Goal: Information Seeking & Learning: Learn about a topic

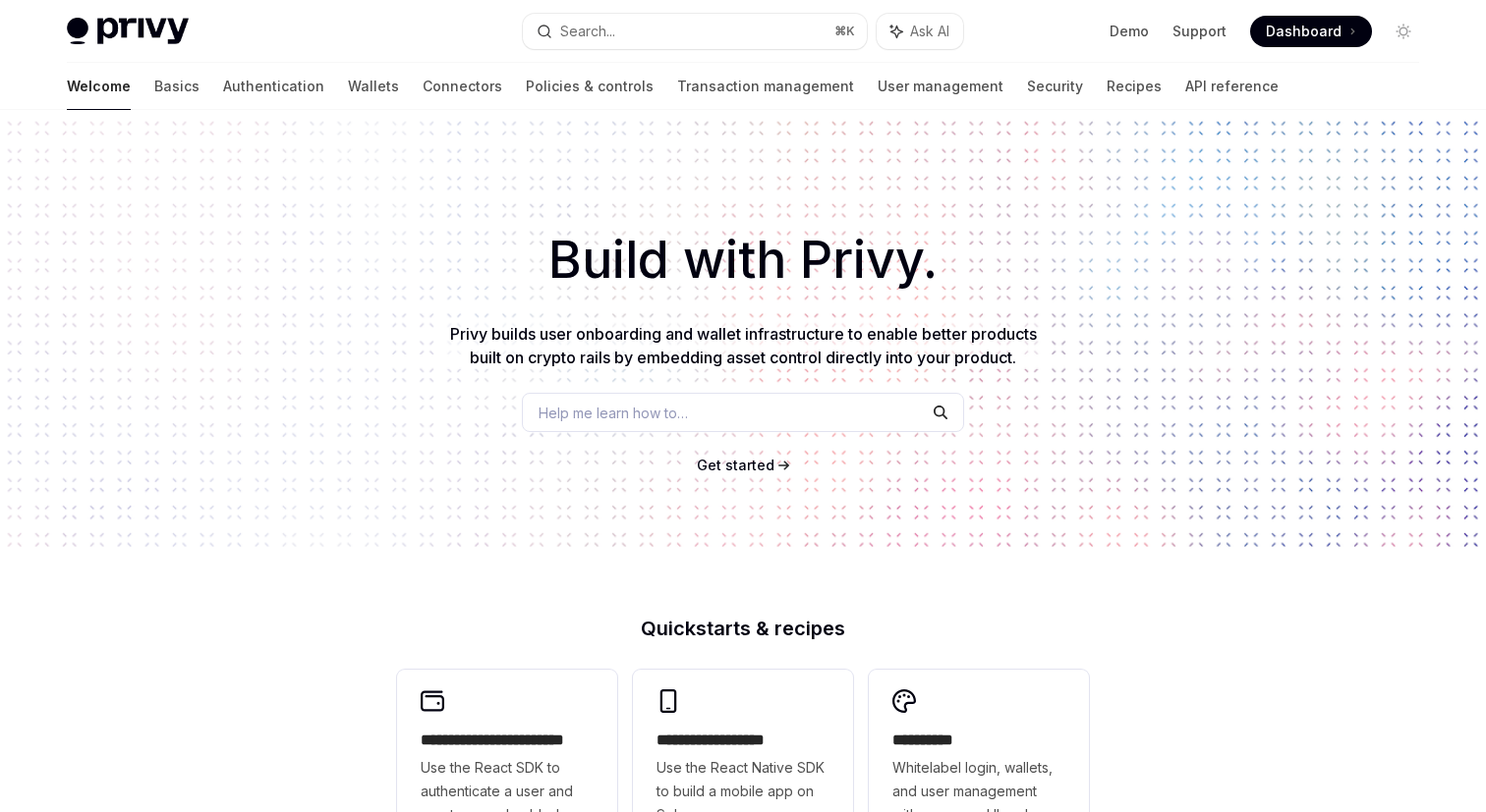
click at [1140, 34] on link "Demo" at bounding box center [1128, 32] width 39 height 20
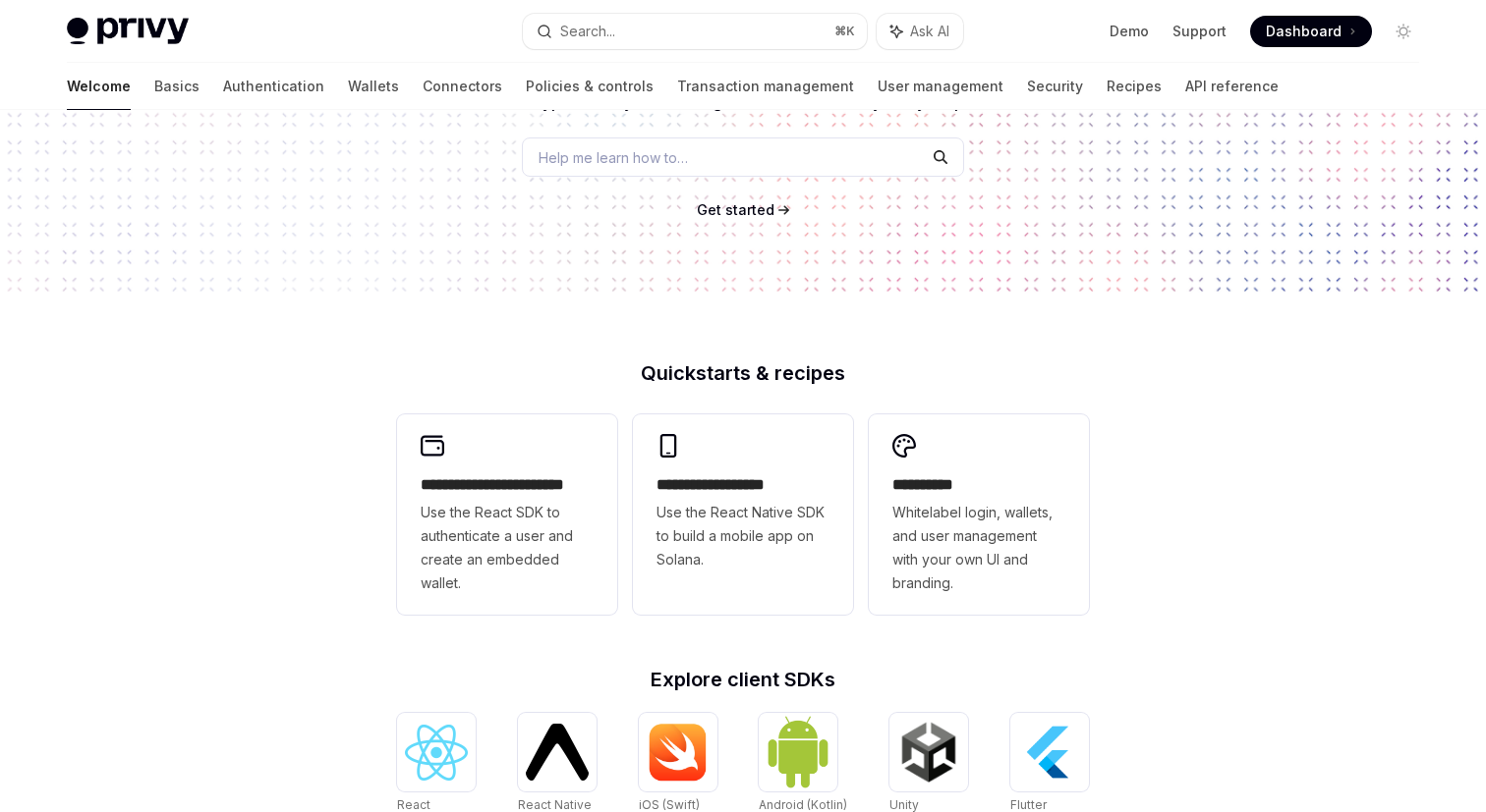
scroll to position [310, 0]
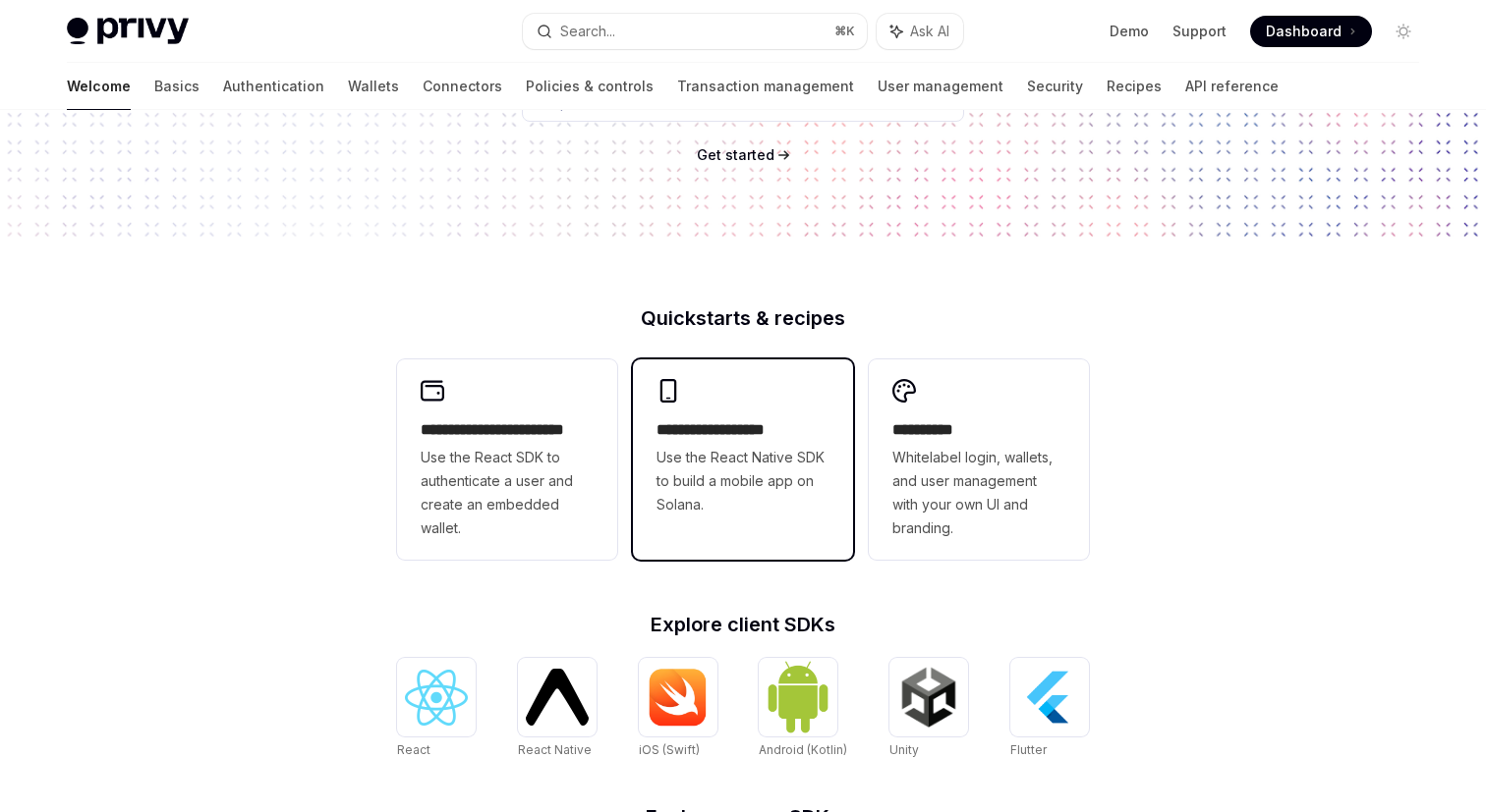
click at [785, 529] on div "**********" at bounding box center [743, 448] width 220 height 177
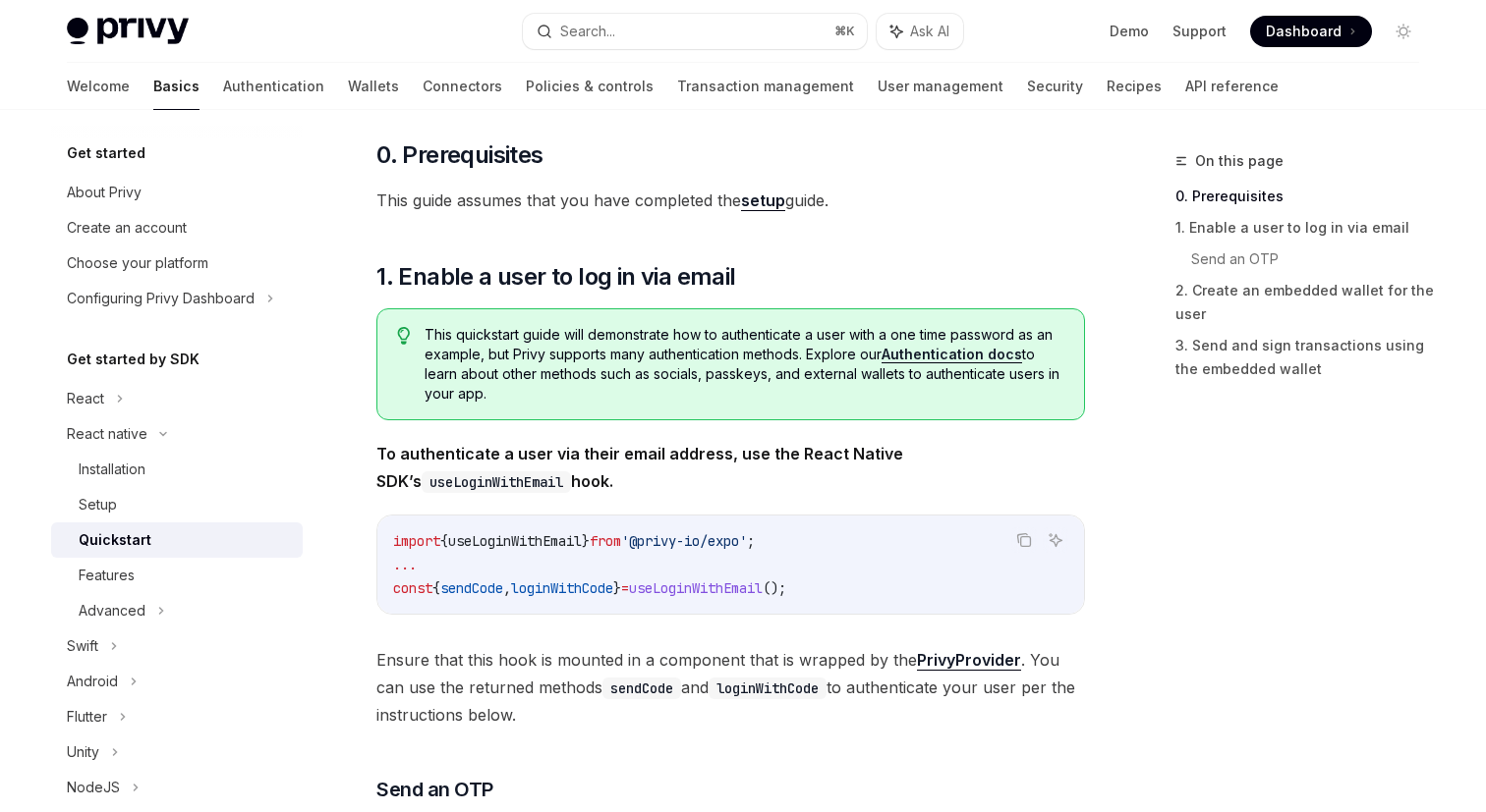
scroll to position [181, 0]
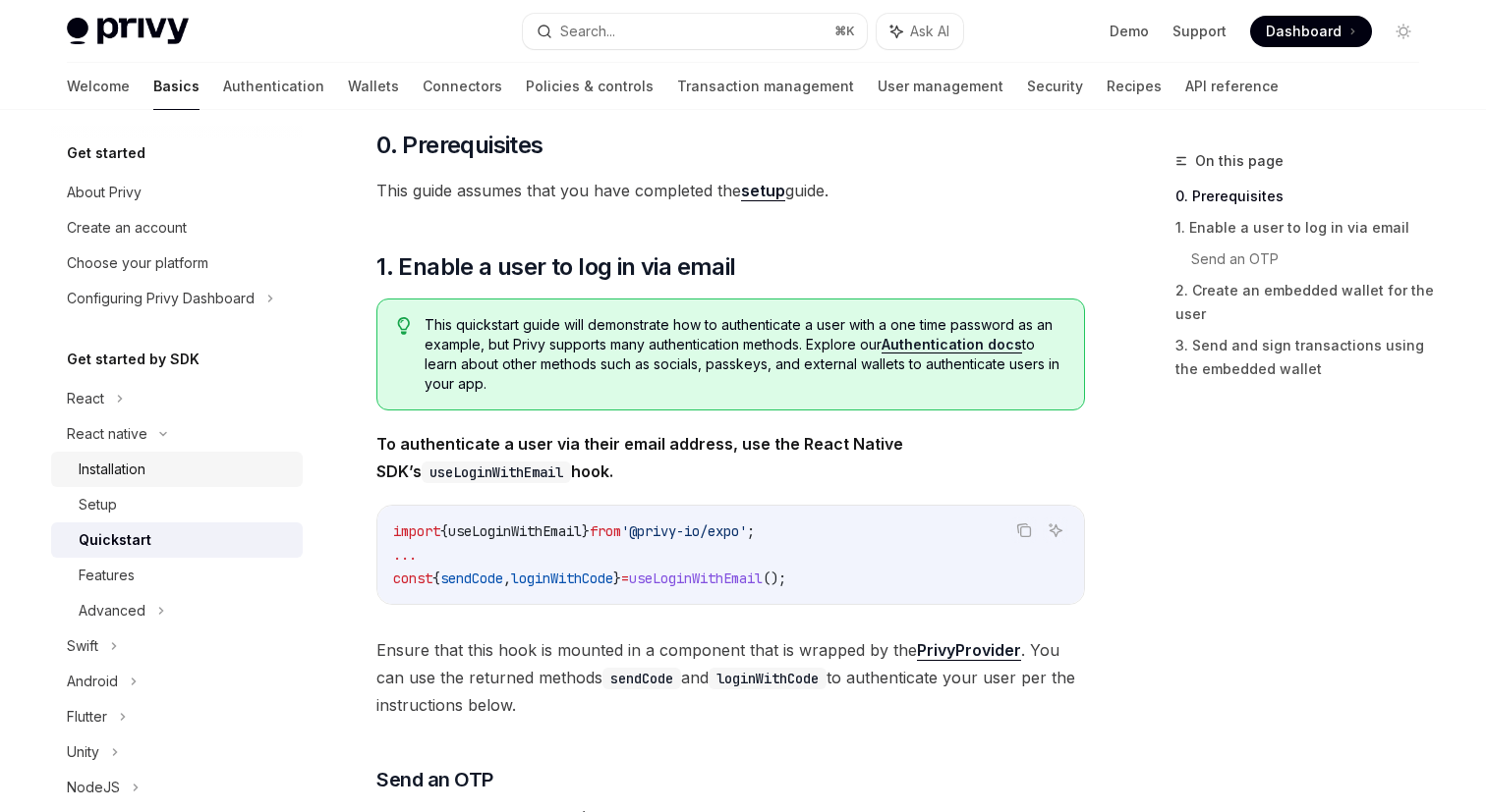
click at [137, 483] on link "Installation" at bounding box center [176, 470] width 252 height 36
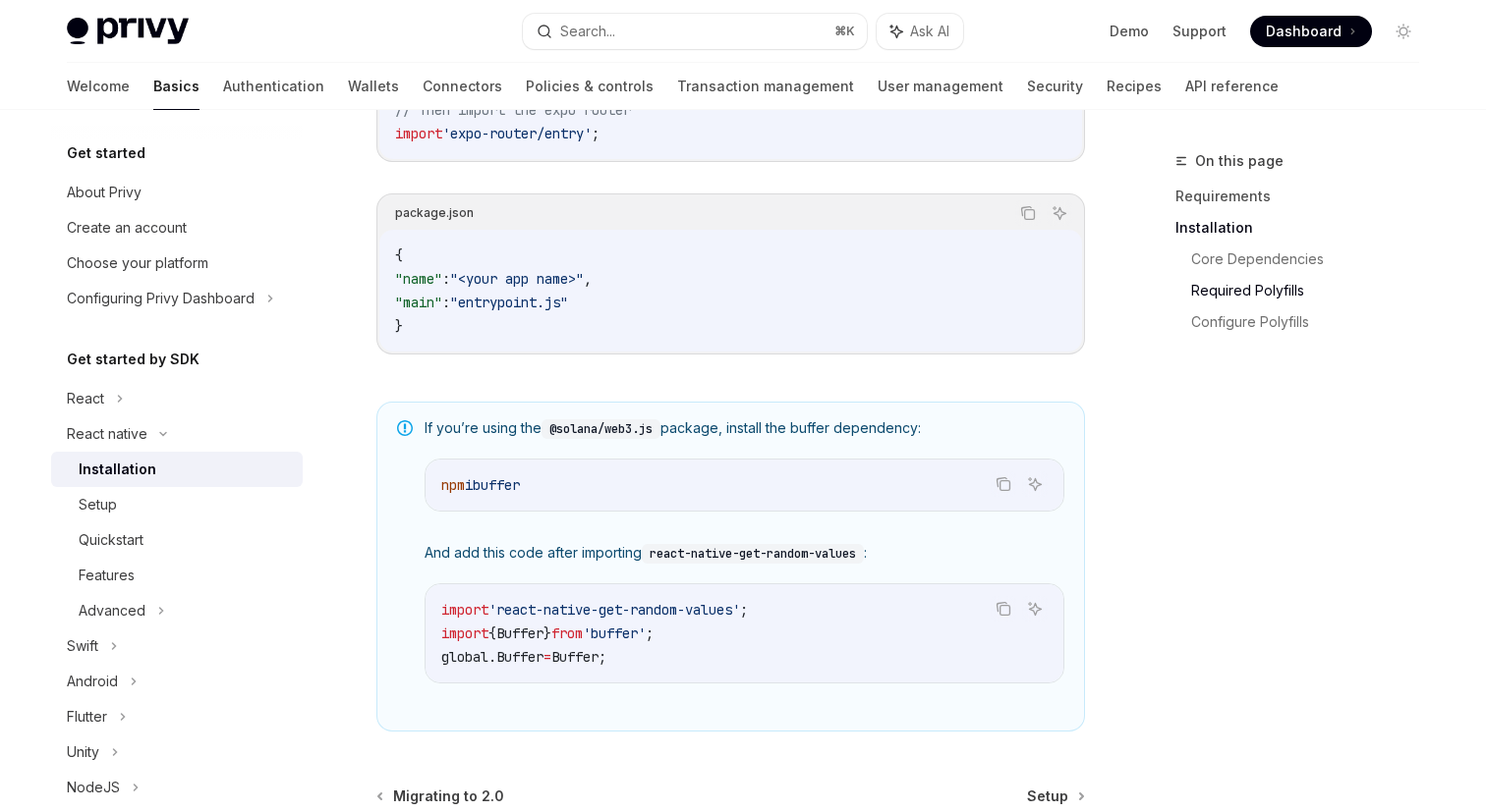
scroll to position [1364, 0]
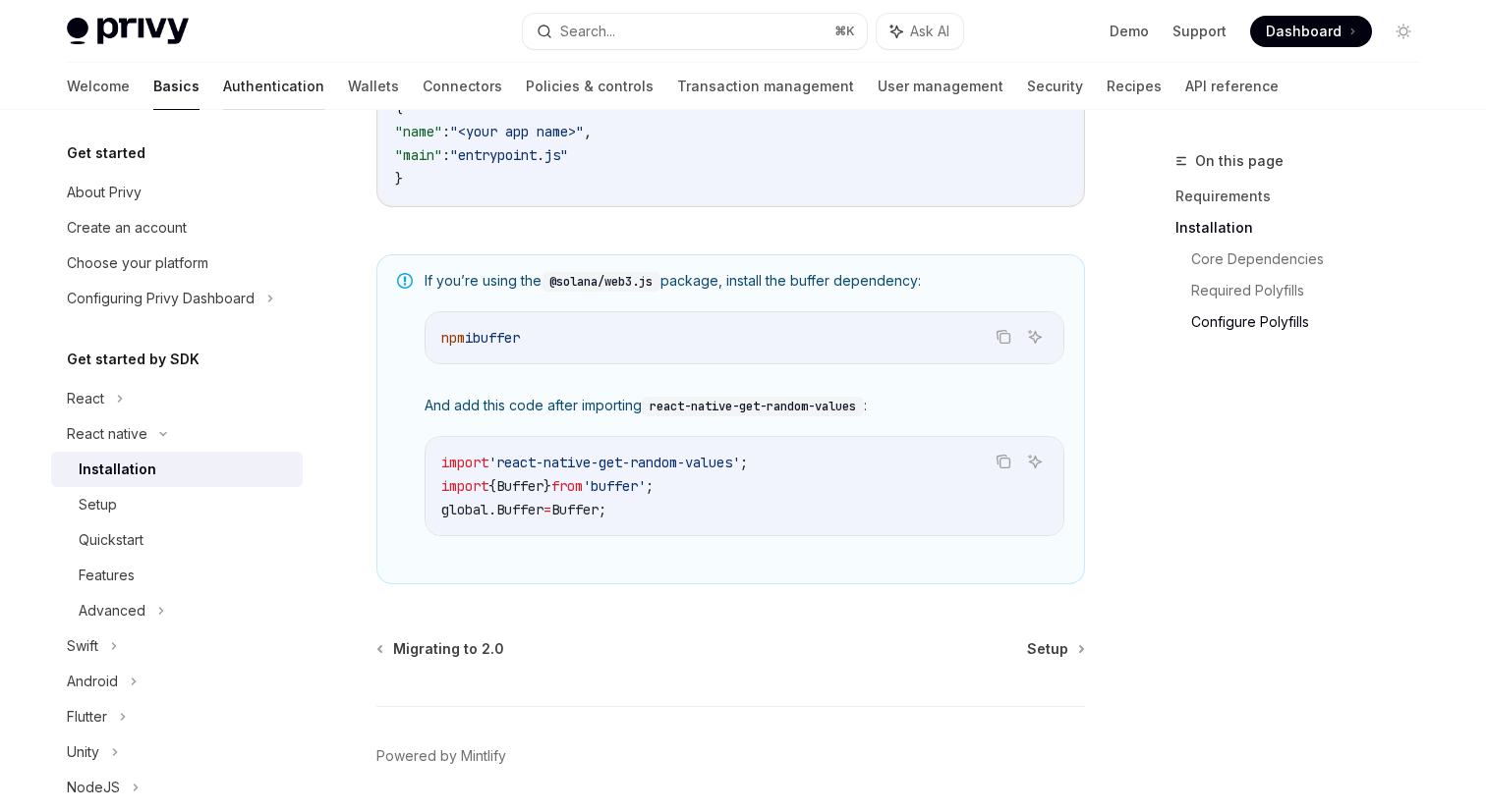
click at [223, 102] on link "Authentication" at bounding box center [274, 86] width 102 height 47
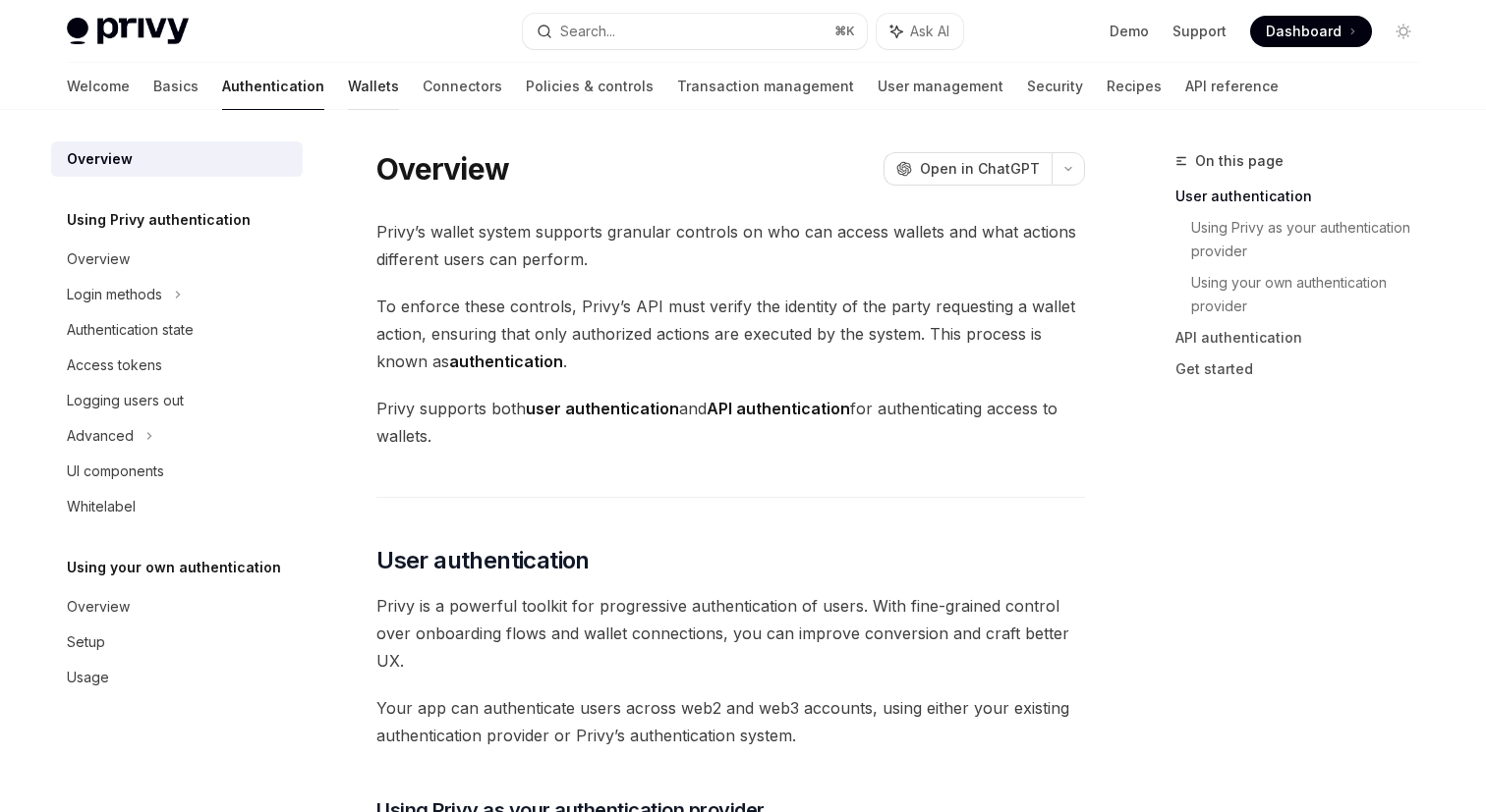
click at [347, 98] on link "Wallets" at bounding box center [372, 86] width 51 height 47
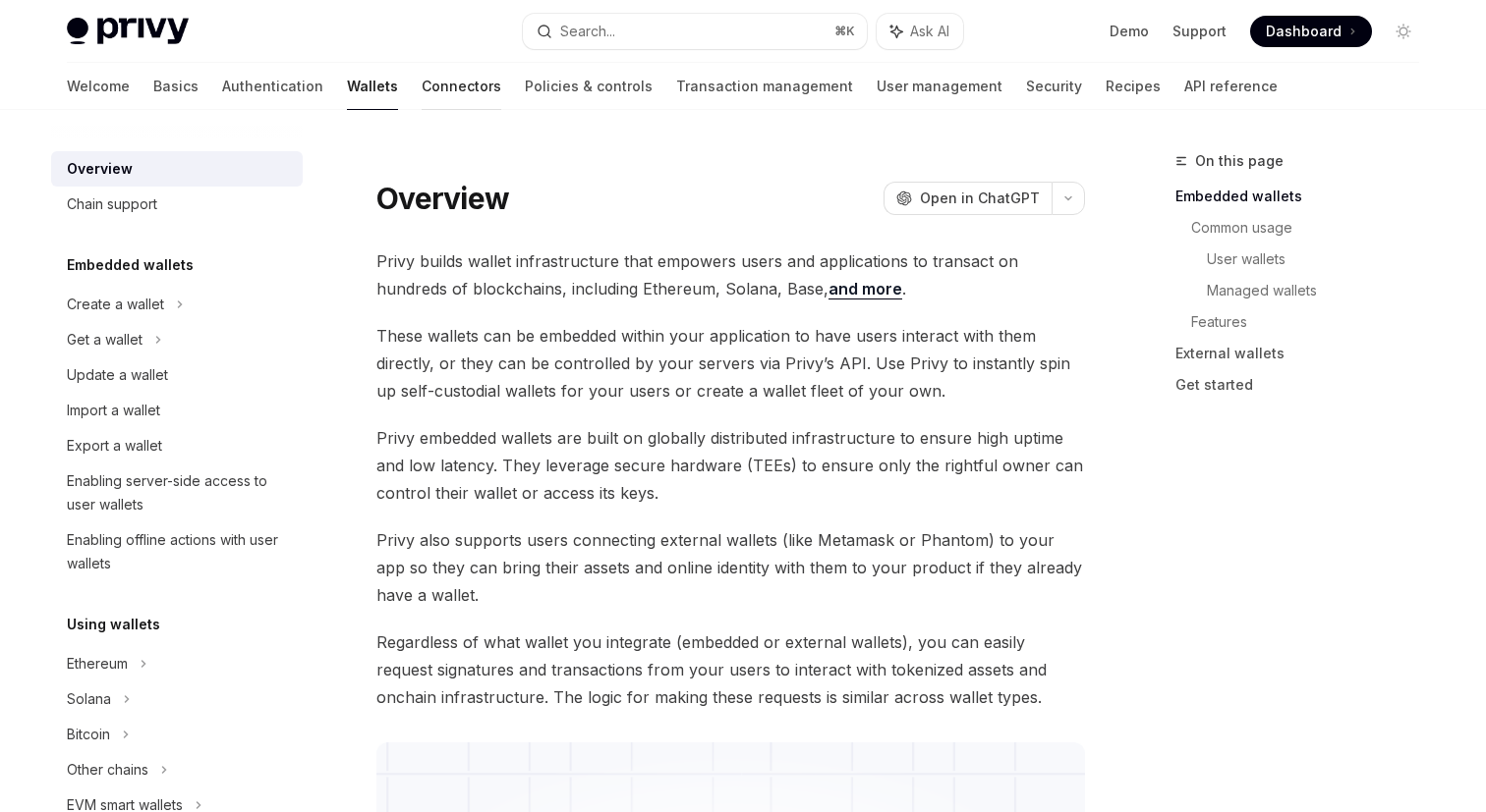
click at [421, 97] on link "Connectors" at bounding box center [461, 86] width 80 height 47
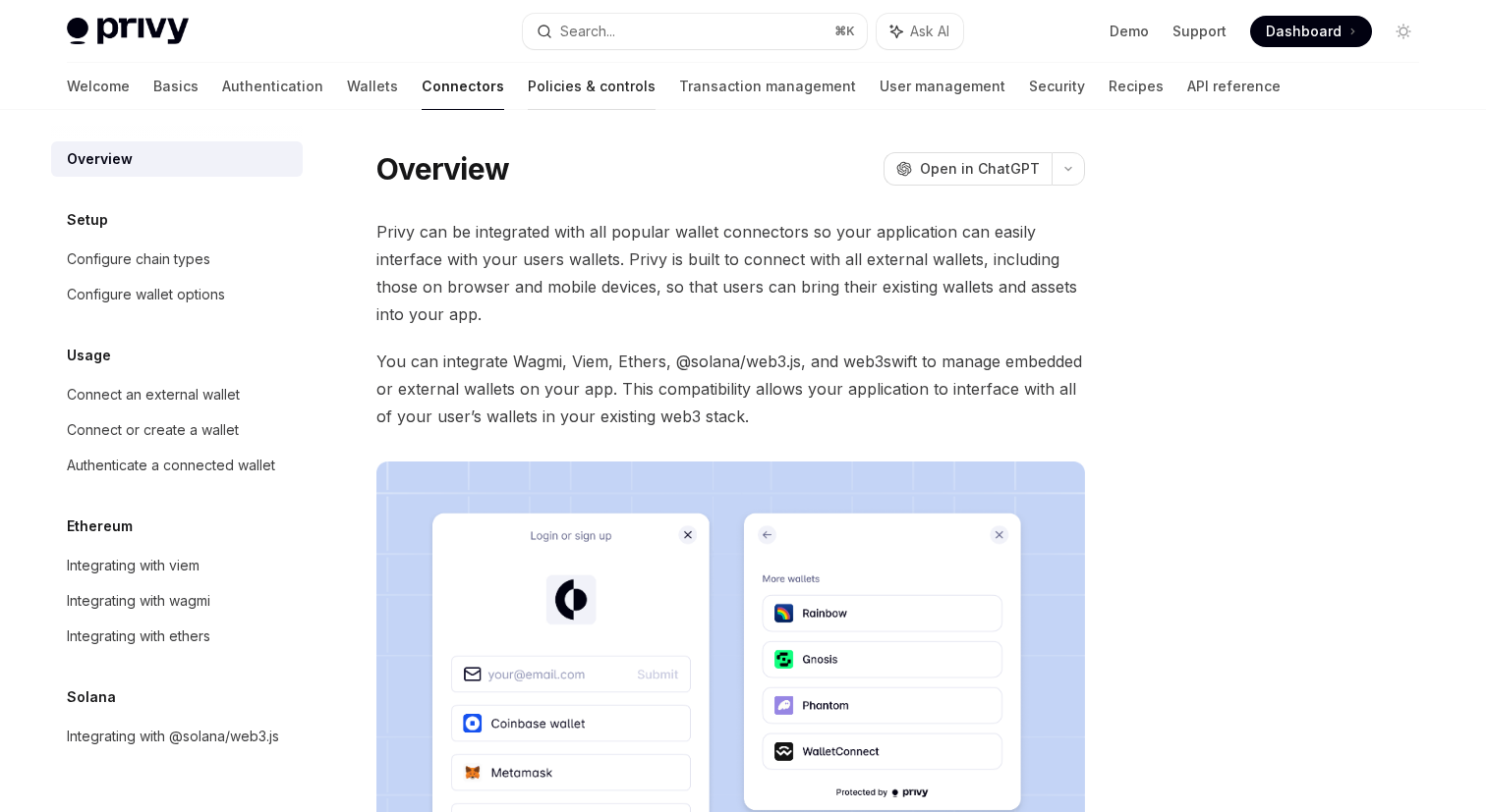
click at [528, 97] on link "Policies & controls" at bounding box center [591, 86] width 127 height 47
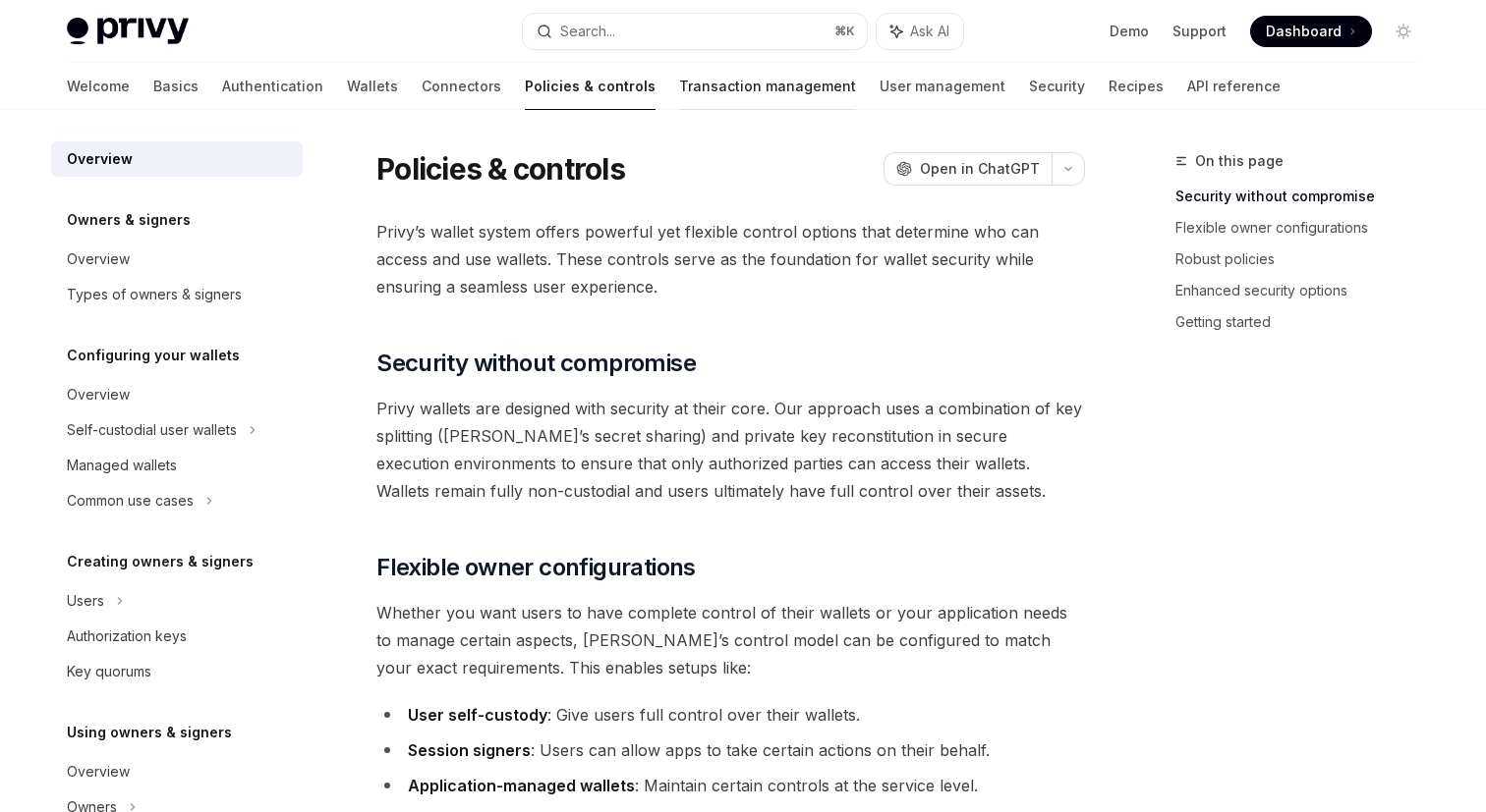
click at [679, 88] on link "Transaction management" at bounding box center [767, 86] width 177 height 47
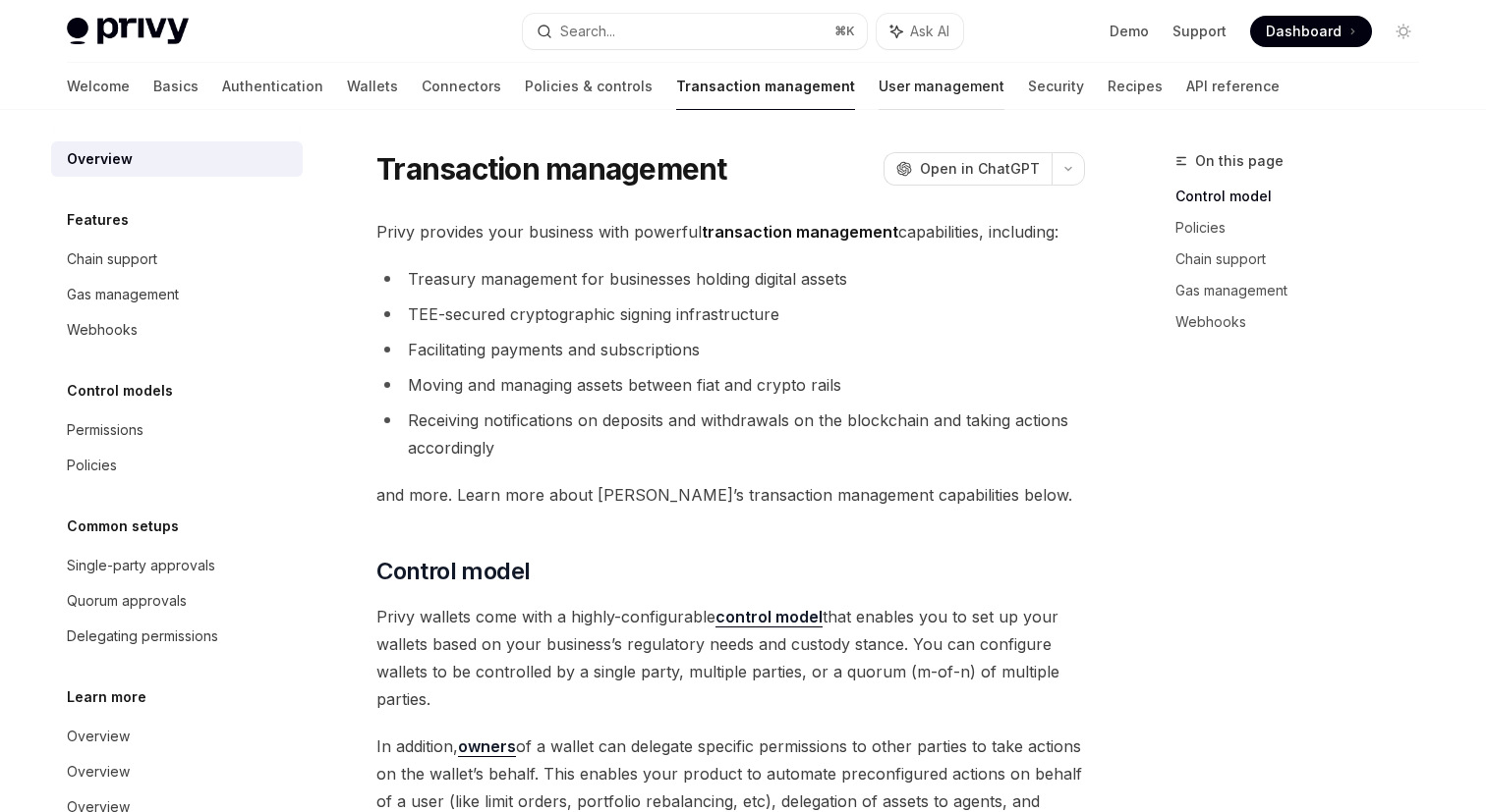
click at [879, 86] on link "User management" at bounding box center [942, 86] width 125 height 47
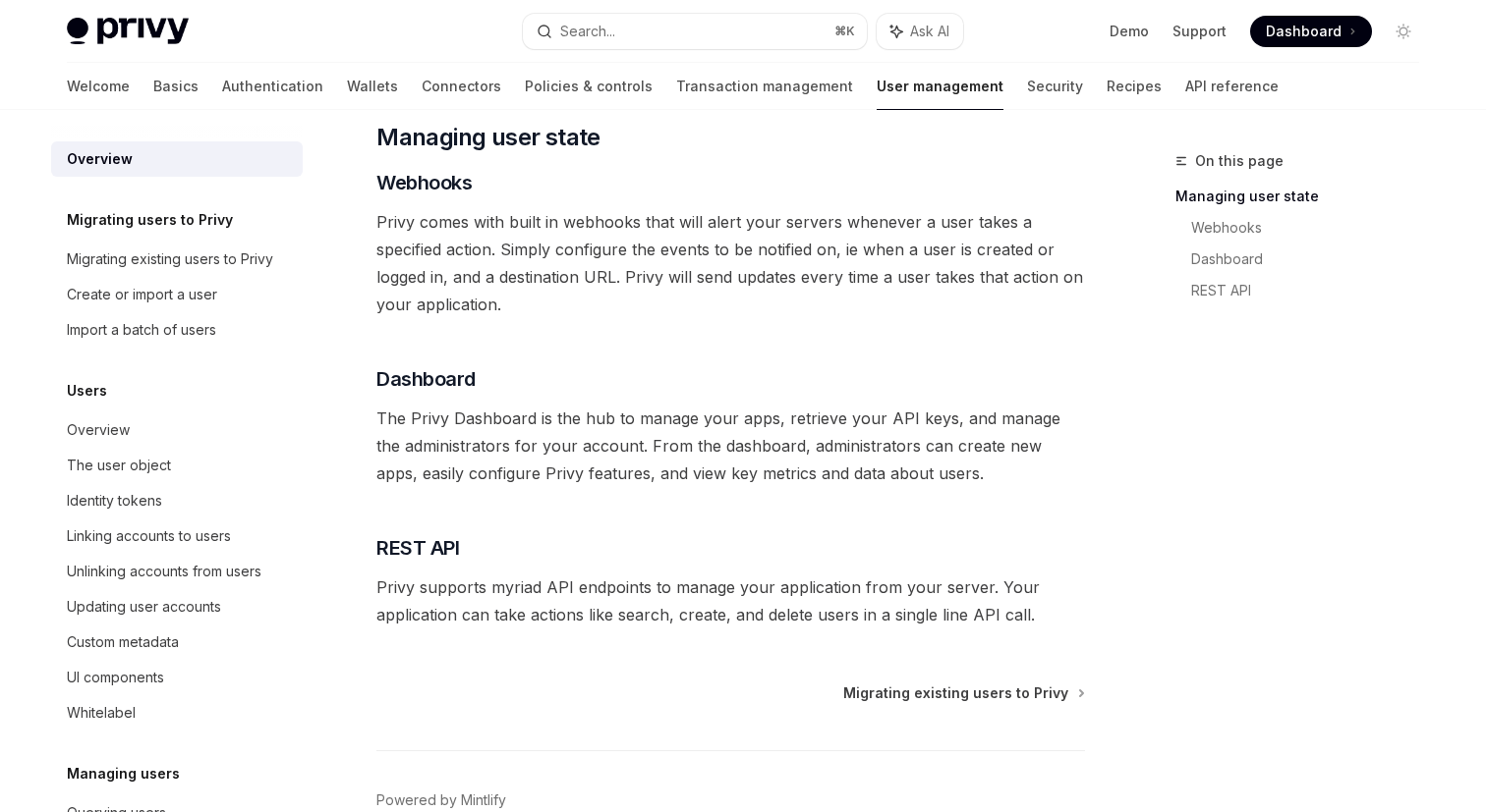
scroll to position [409, 0]
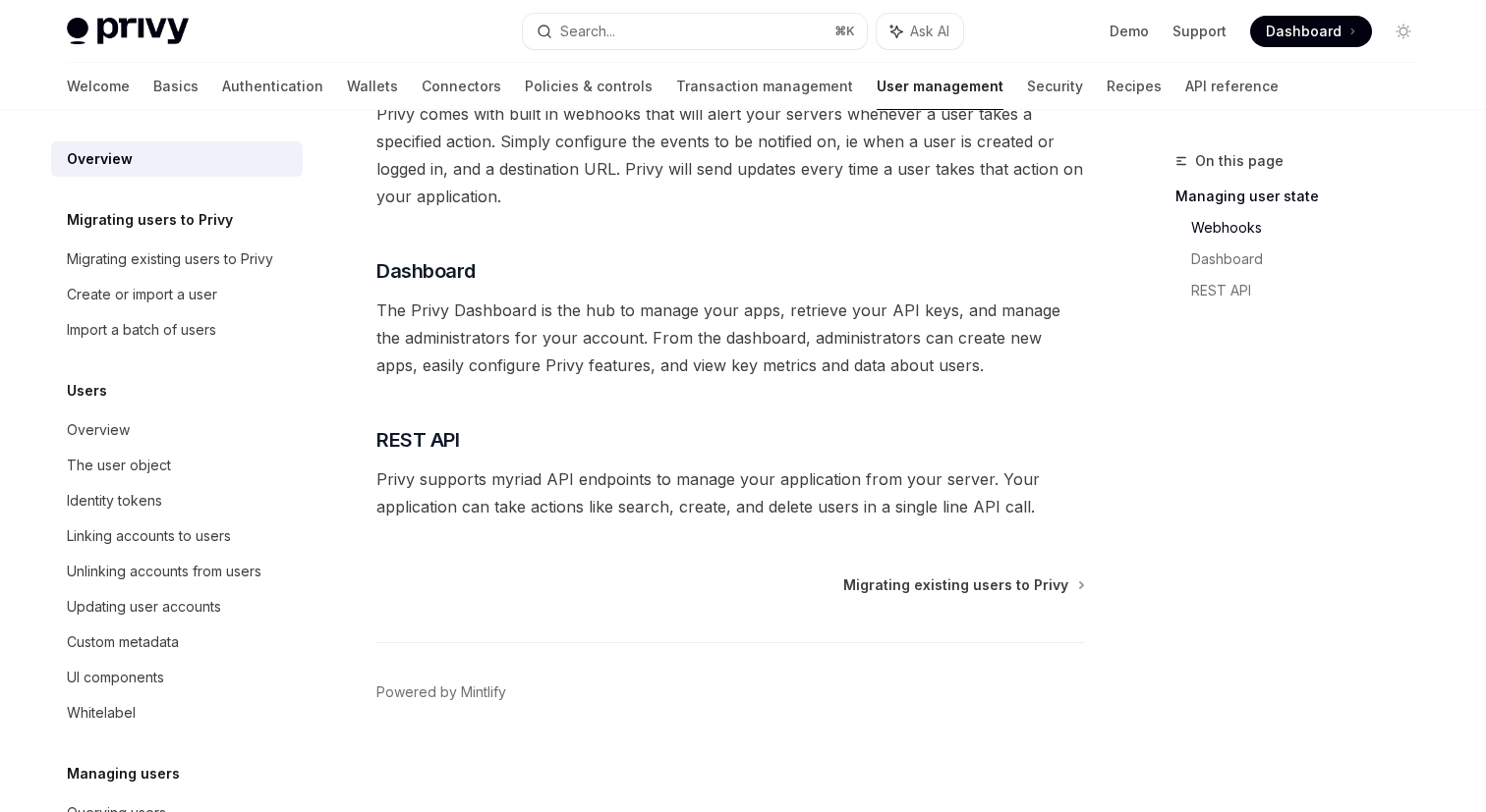
click at [83, 36] on img at bounding box center [127, 32] width 121 height 28
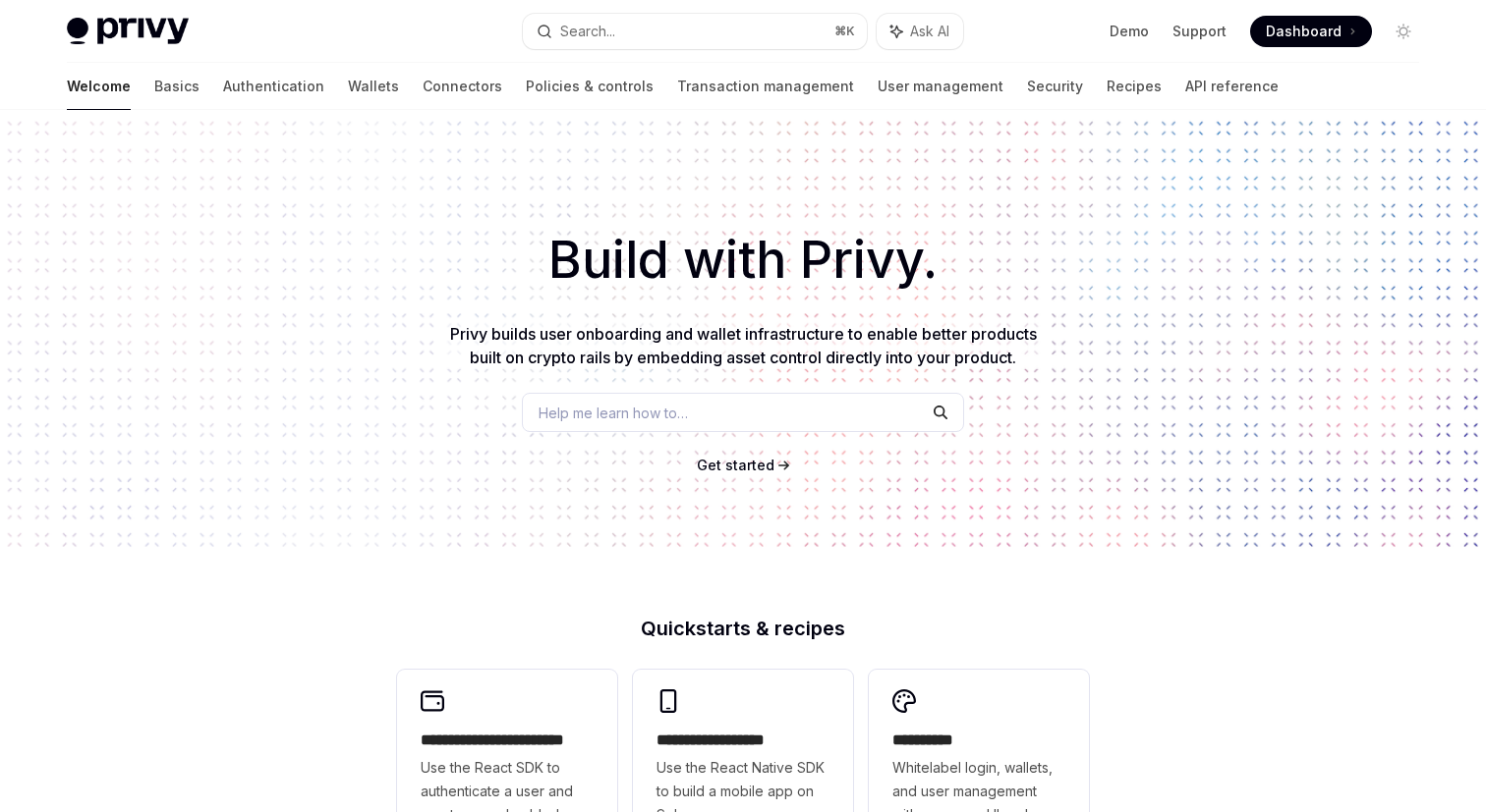
click at [83, 36] on img at bounding box center [127, 32] width 121 height 28
click at [469, 352] on span "Privy builds user onboarding and wallet infrastructure to enable better product…" at bounding box center [743, 345] width 586 height 43
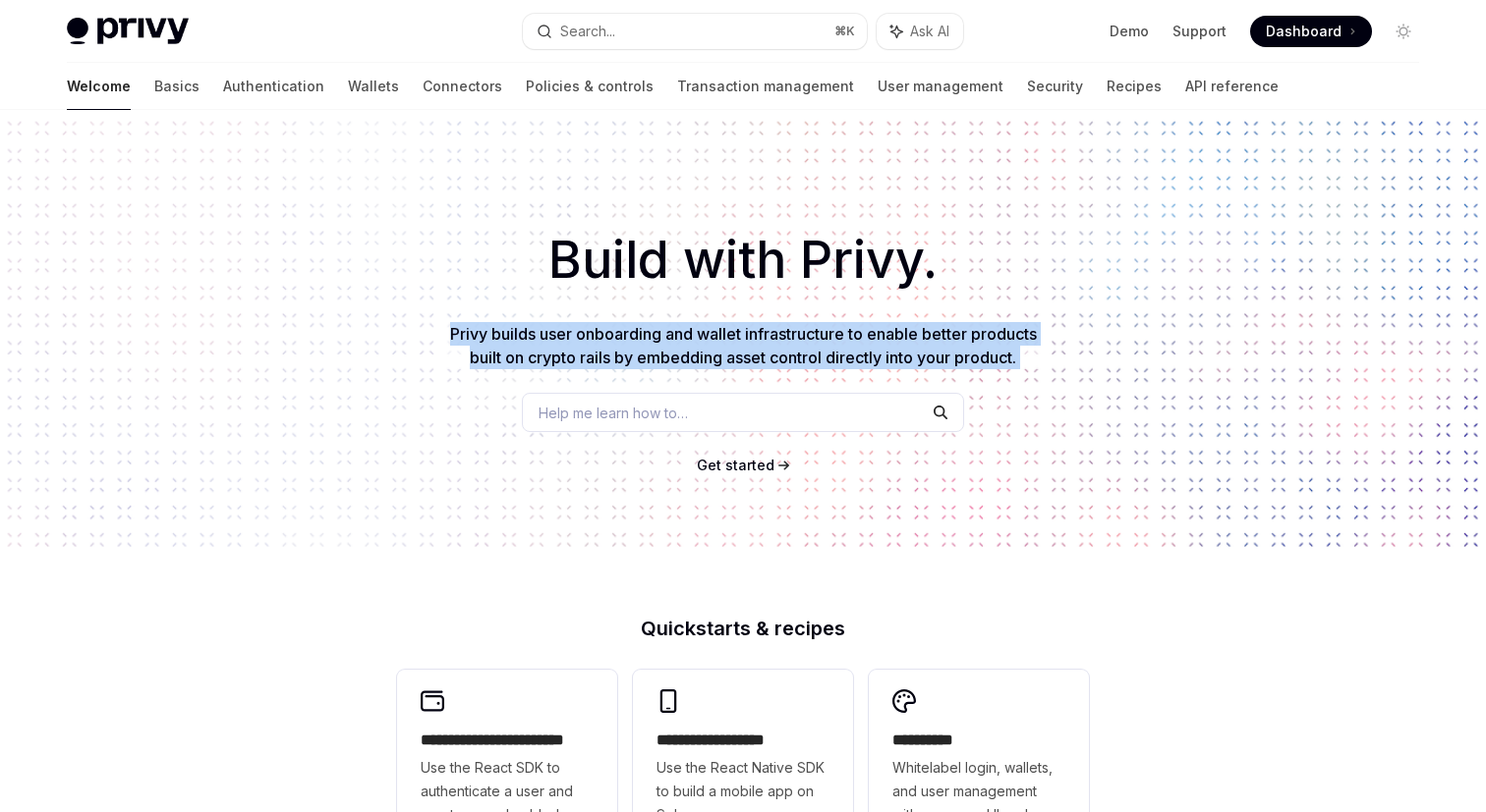
click at [469, 352] on span "Privy builds user onboarding and wallet infrastructure to enable better product…" at bounding box center [743, 345] width 586 height 43
click at [357, 421] on div "Build with Privy. Privy builds user onboarding and wallet infrastructure to ena…" at bounding box center [743, 334] width 1486 height 448
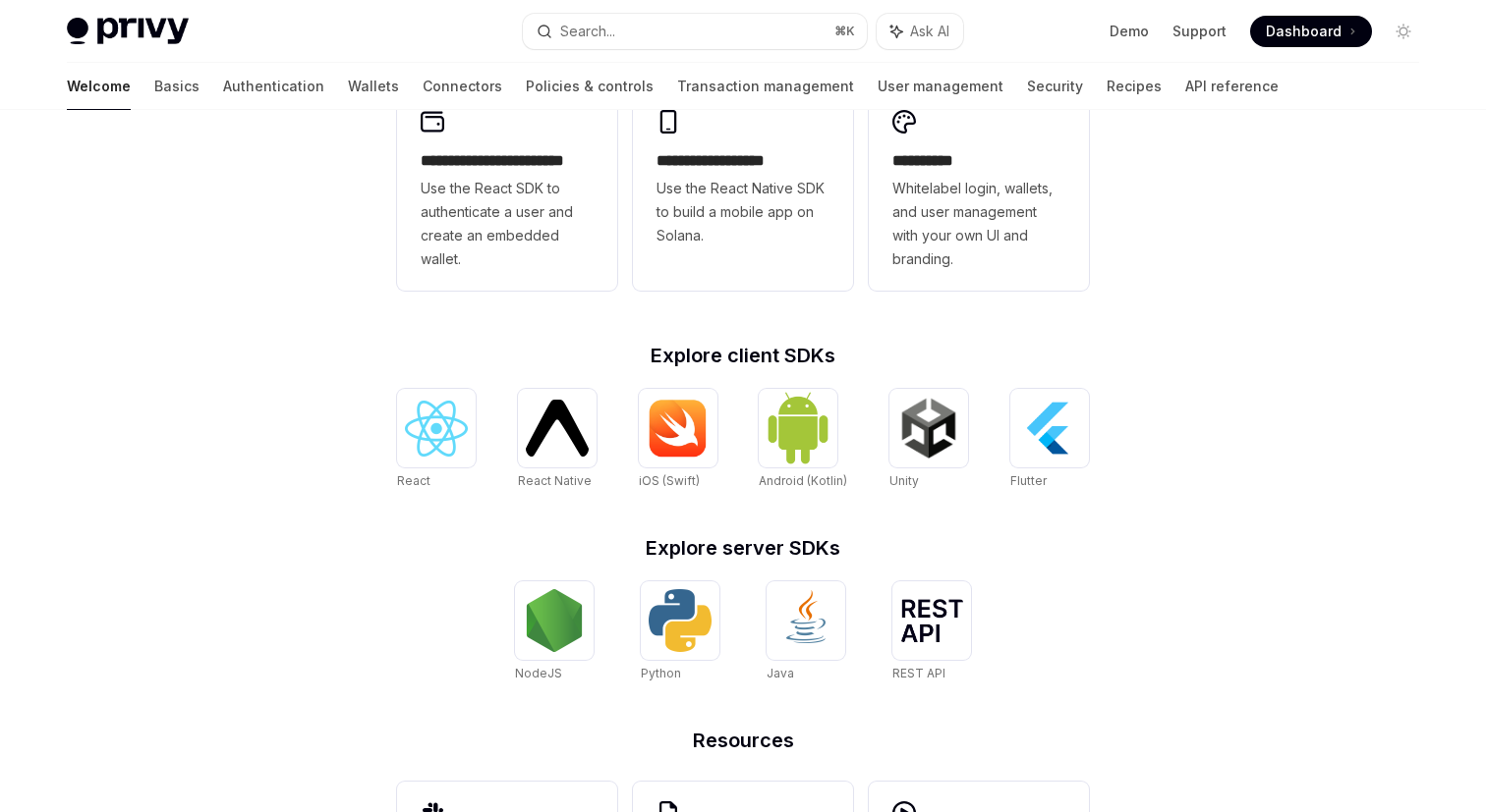
scroll to position [749, 0]
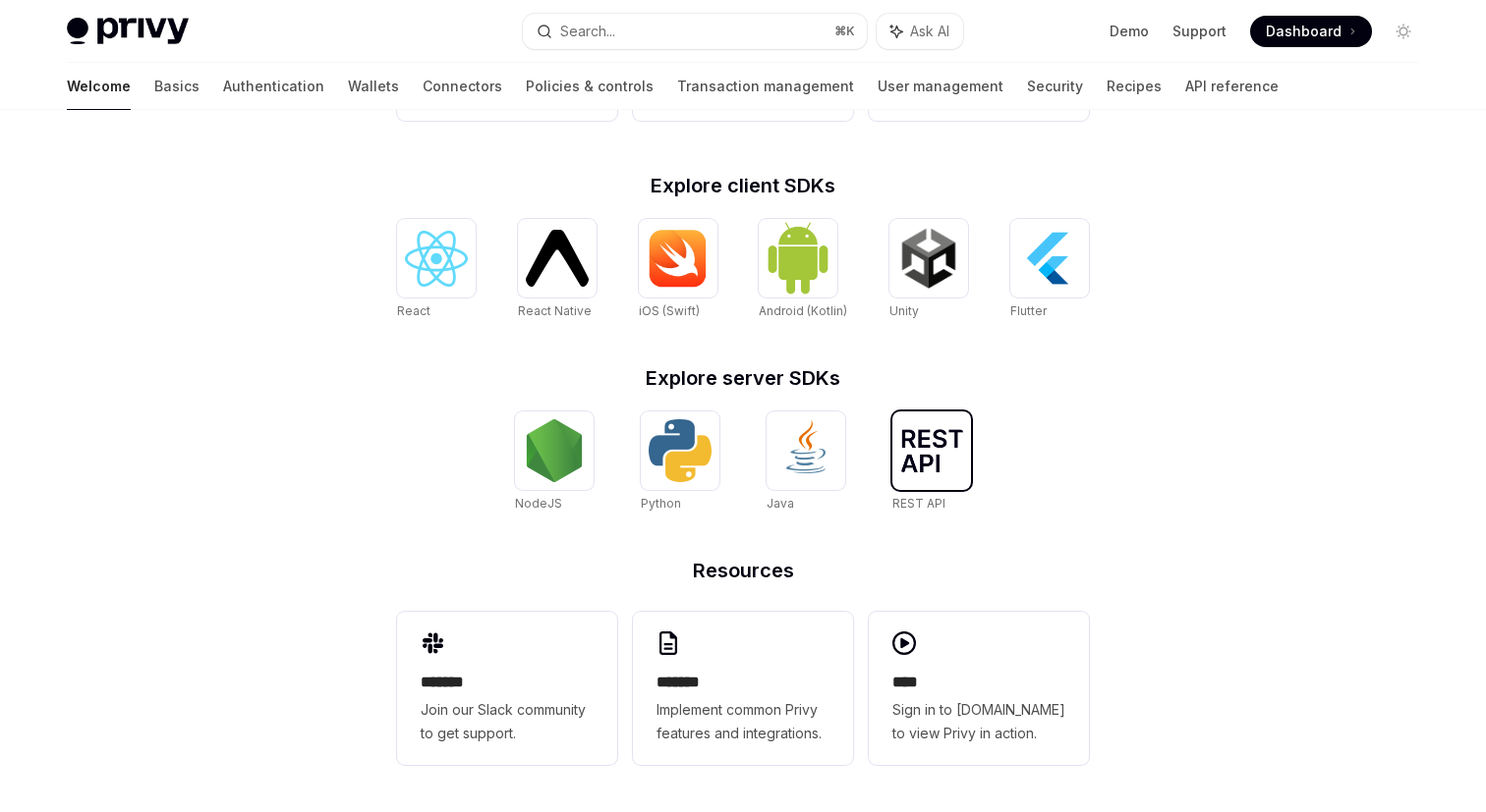
click at [951, 479] on div at bounding box center [931, 451] width 79 height 79
type textarea "*"
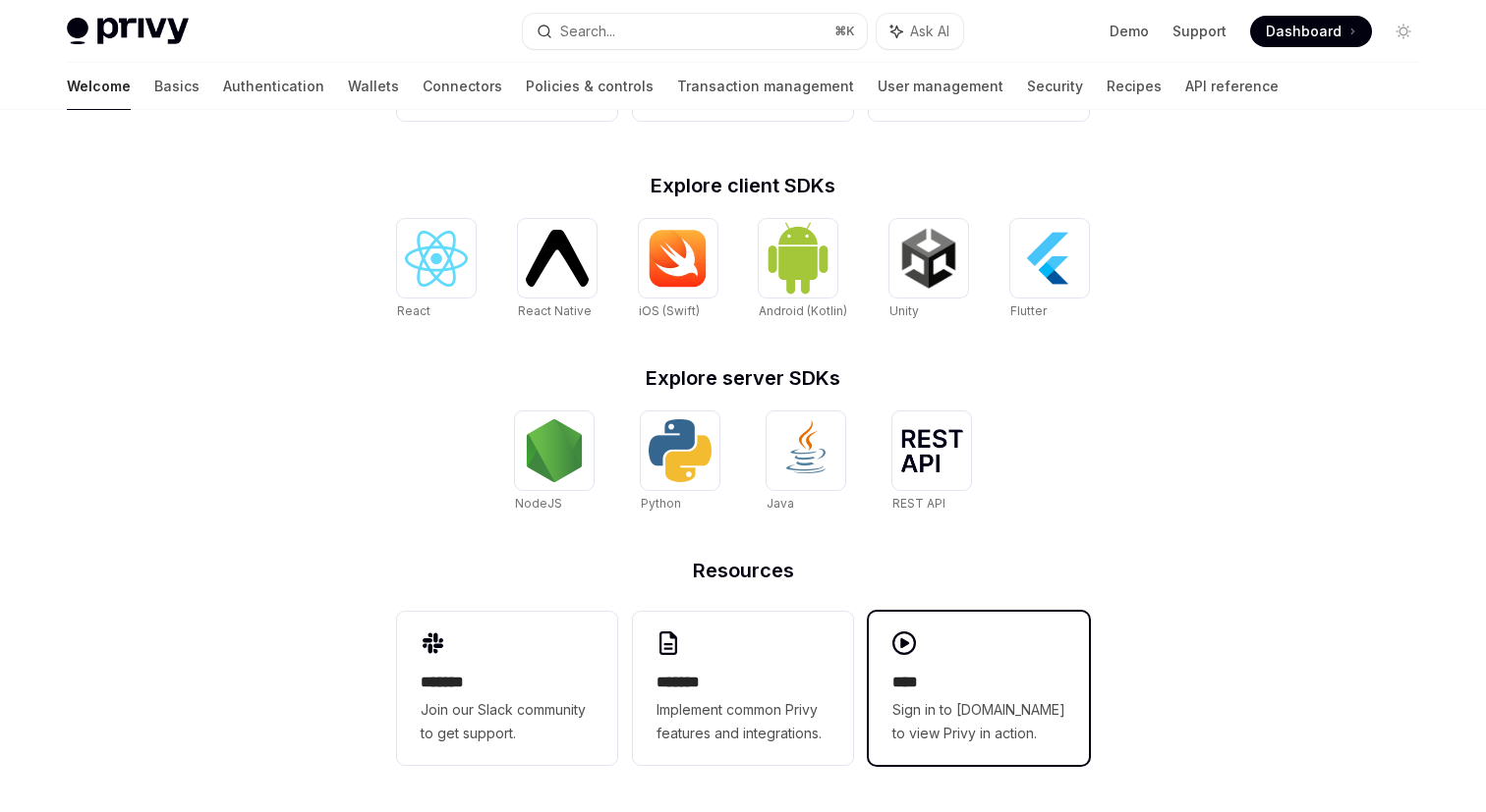
click at [979, 675] on h2 "****" at bounding box center [978, 683] width 173 height 24
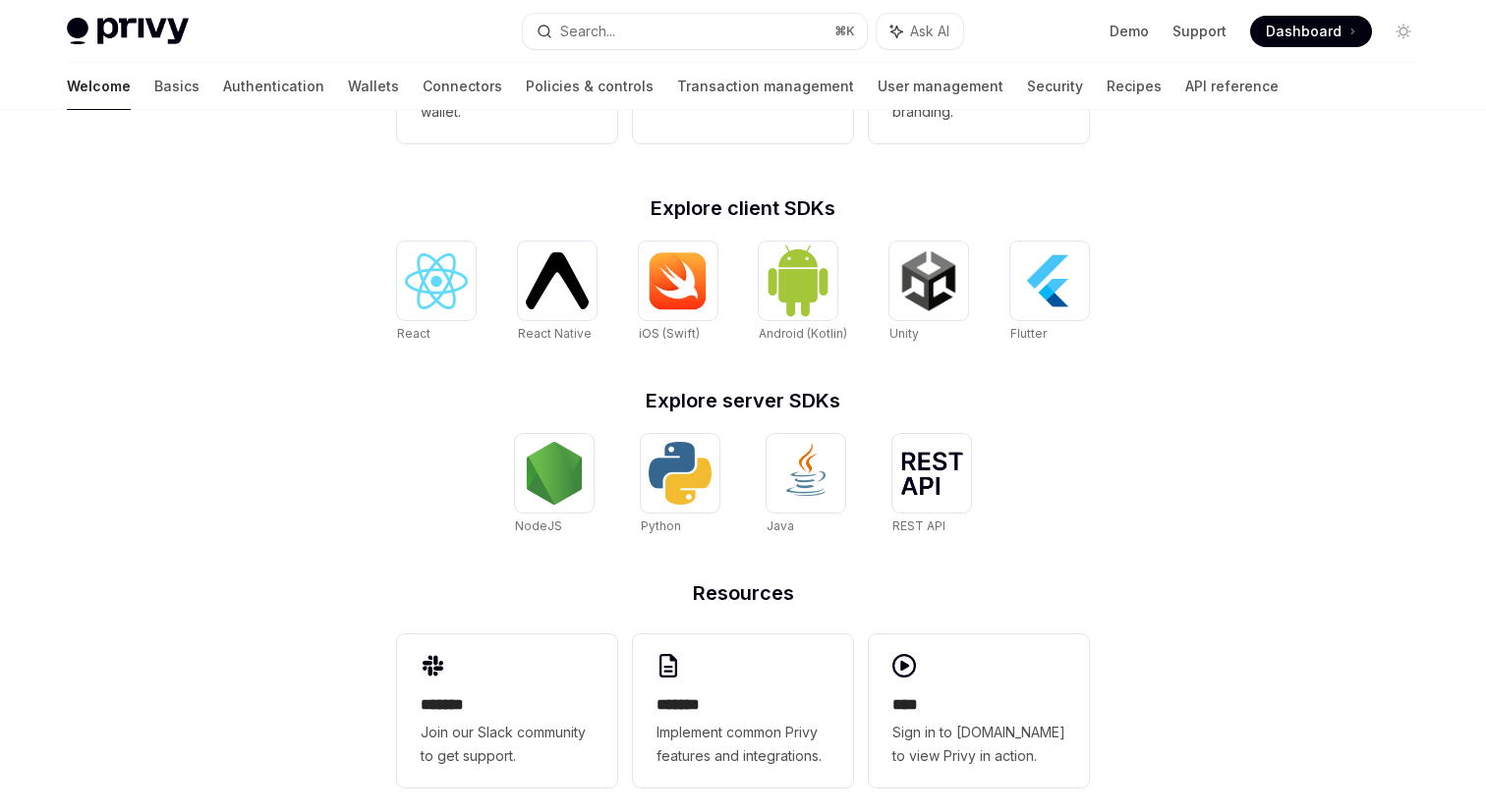
scroll to position [749, 0]
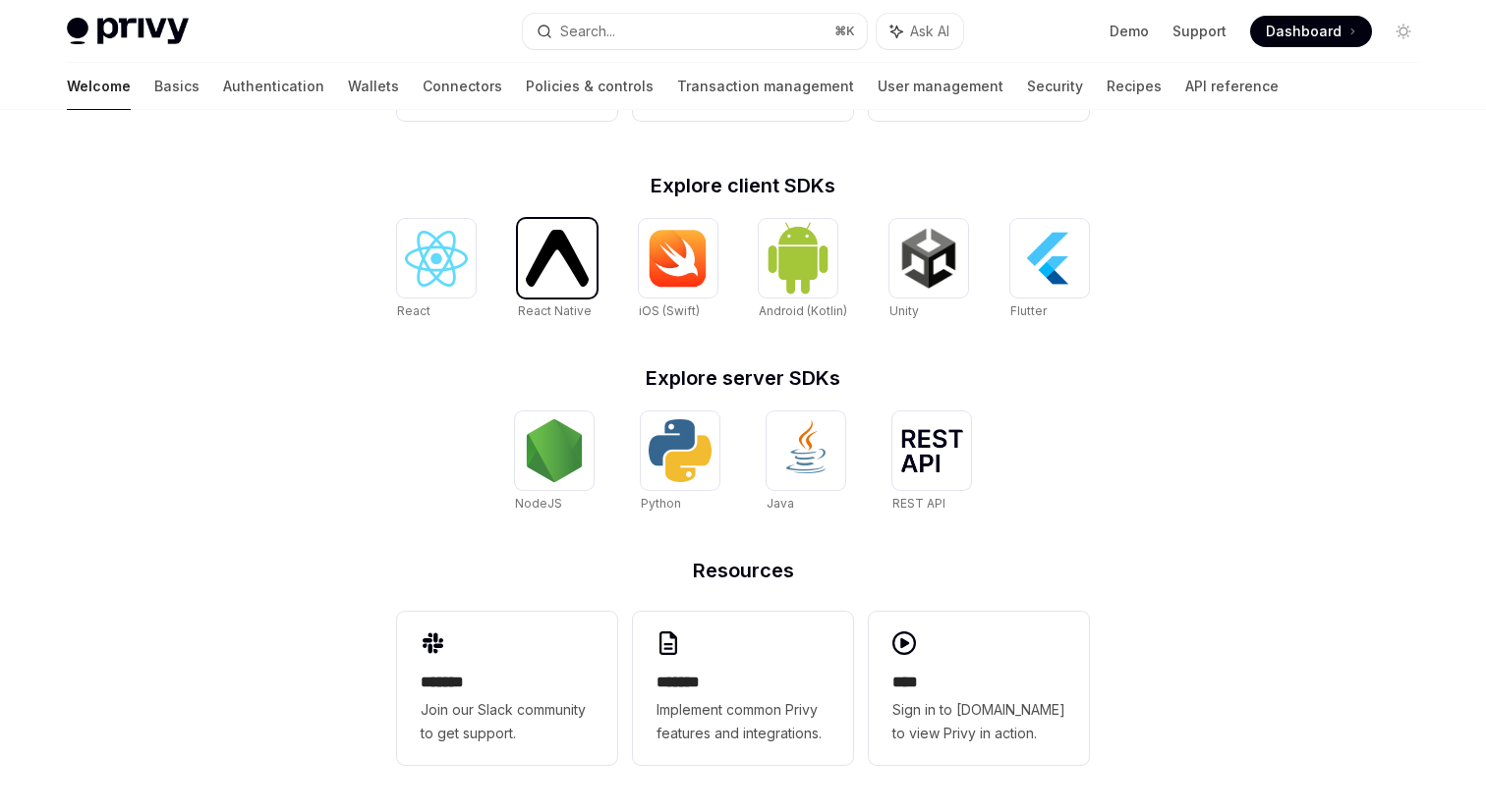
click at [550, 261] on img at bounding box center [556, 258] width 63 height 56
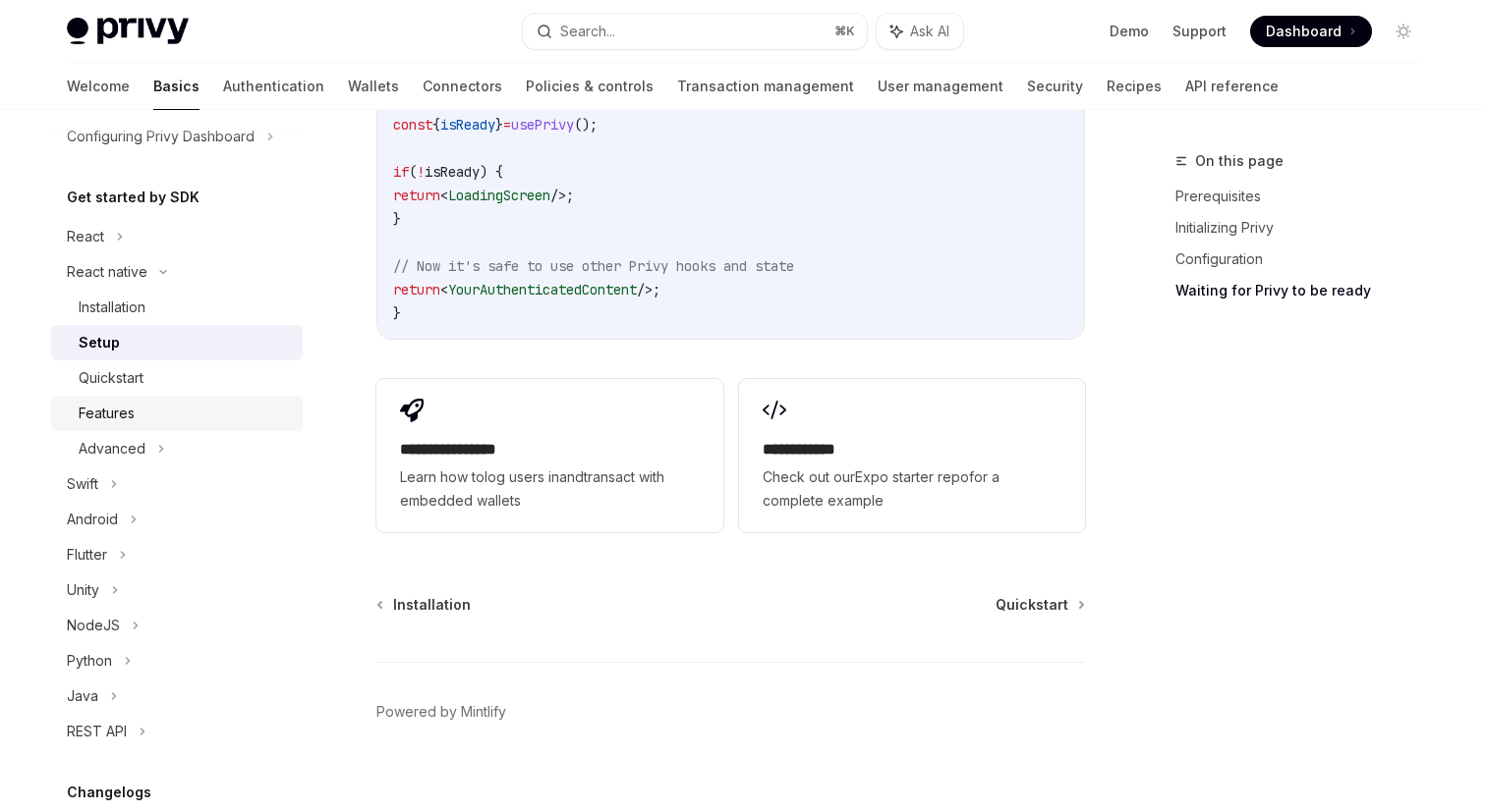
scroll to position [156, 0]
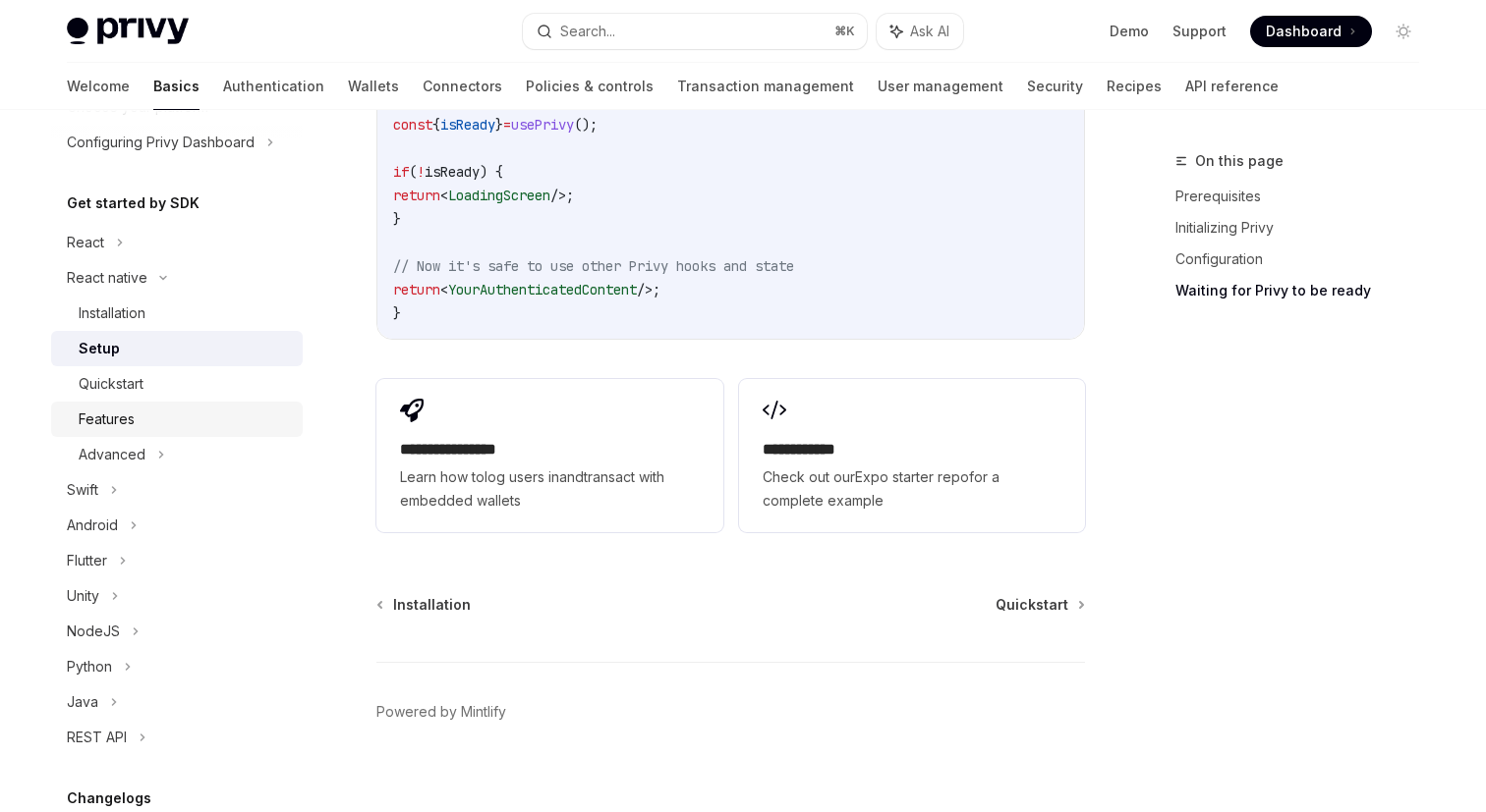
click at [138, 428] on div "Features" at bounding box center [184, 420] width 212 height 24
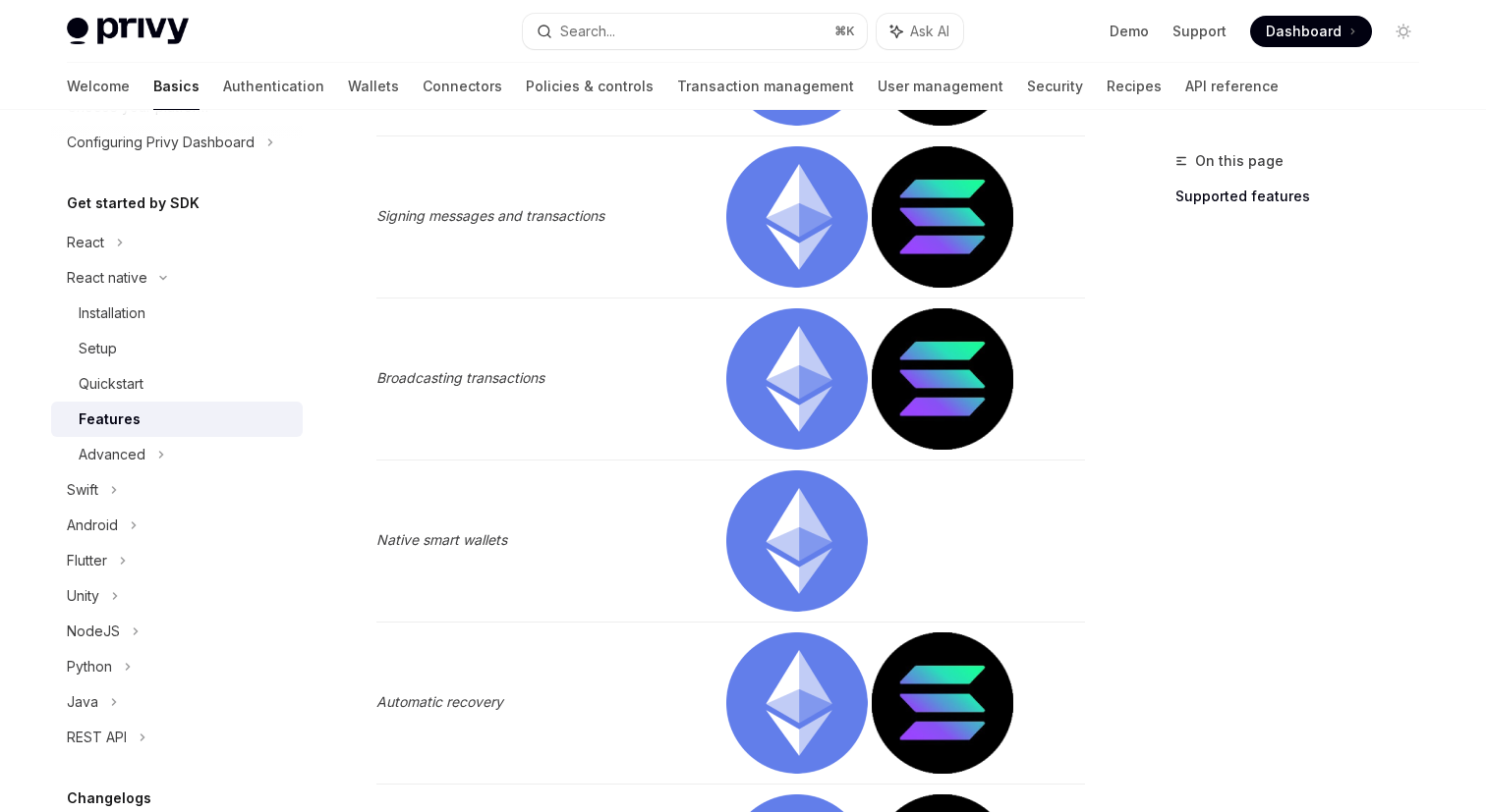
scroll to position [1876, 0]
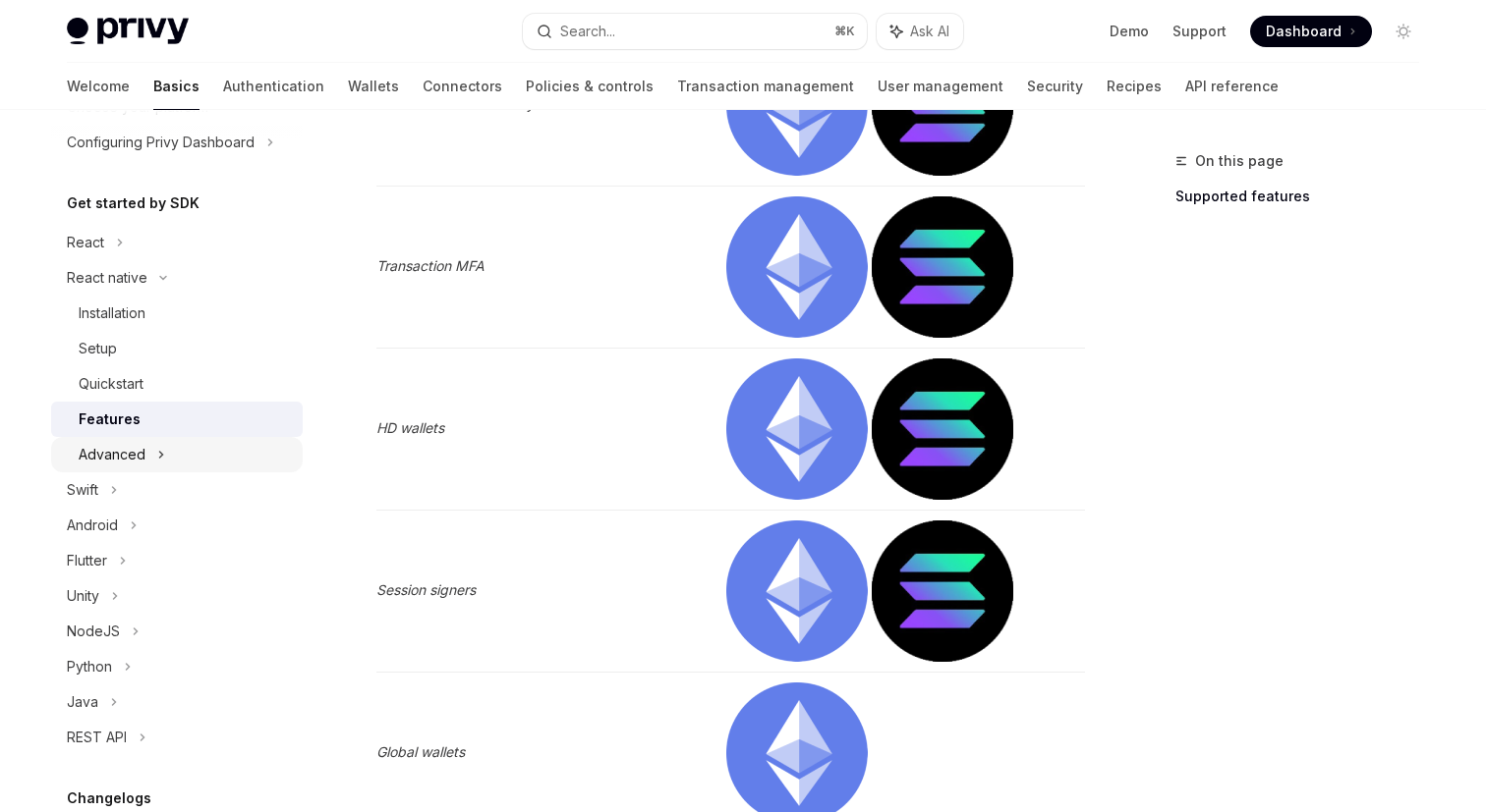
click at [130, 458] on div "Advanced" at bounding box center [111, 455] width 67 height 24
type textarea "*"
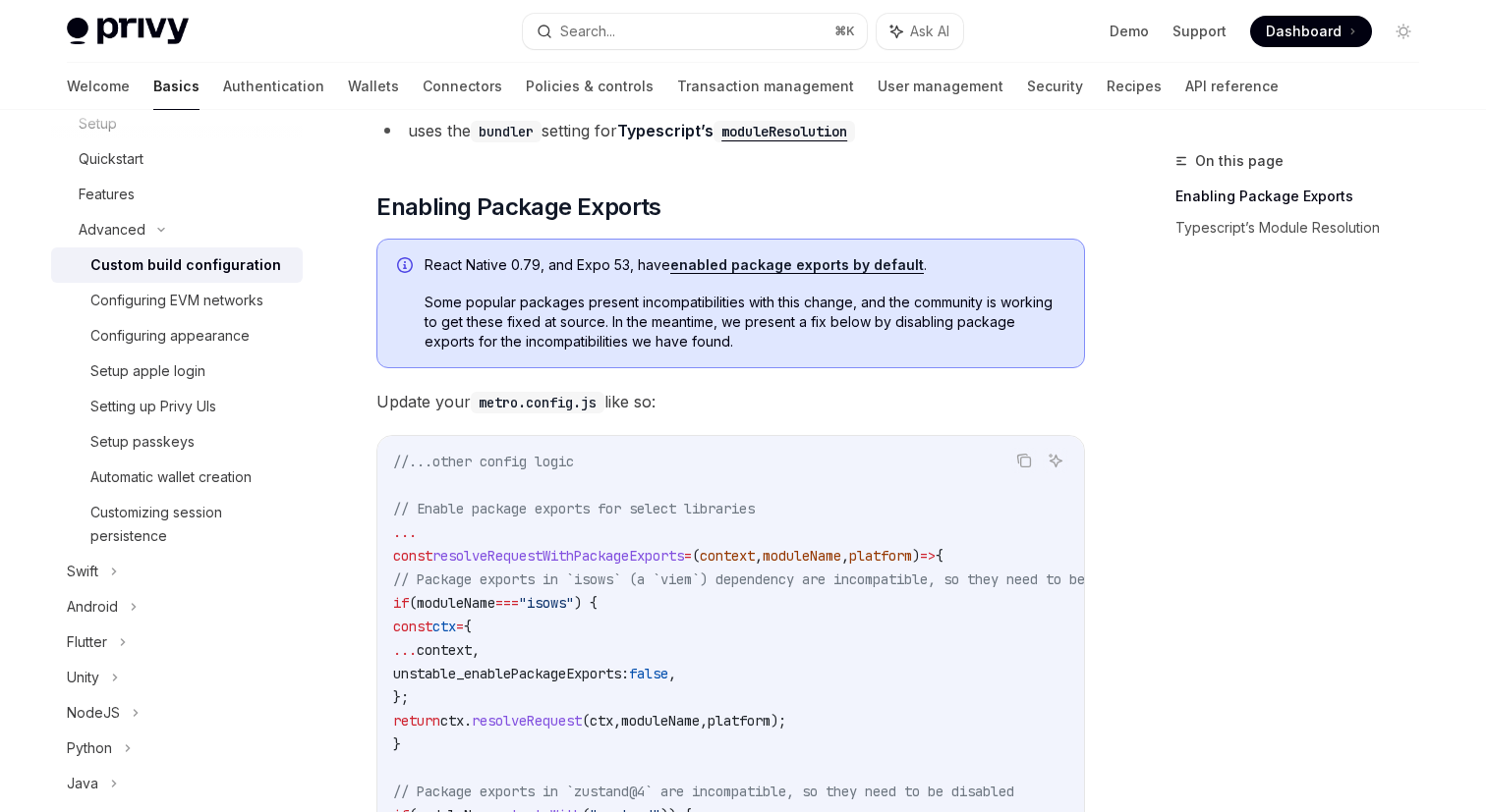
scroll to position [376, 0]
